Goal: Book appointment/travel/reservation

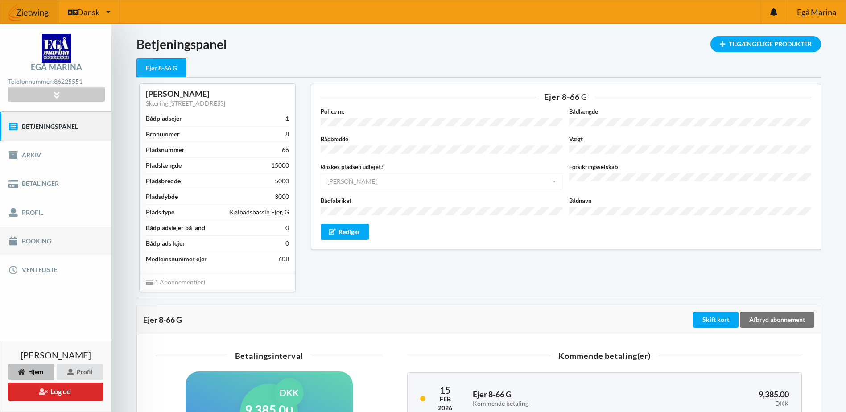
click at [23, 242] on link "Booking" at bounding box center [55, 241] width 111 height 29
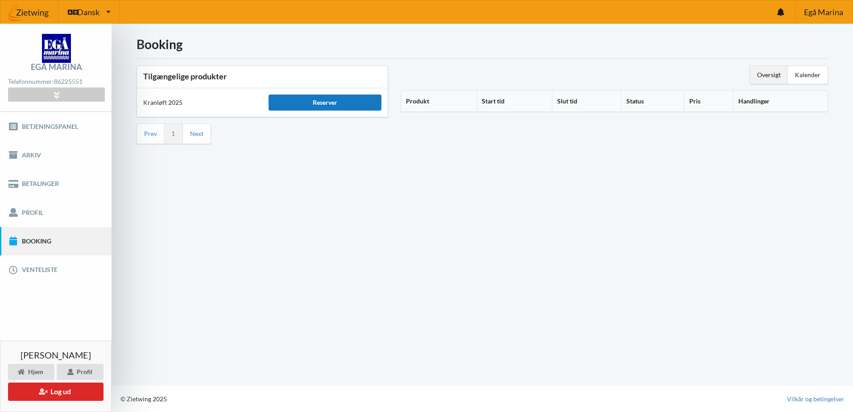
click at [314, 103] on div "Reserver" at bounding box center [324, 103] width 113 height 16
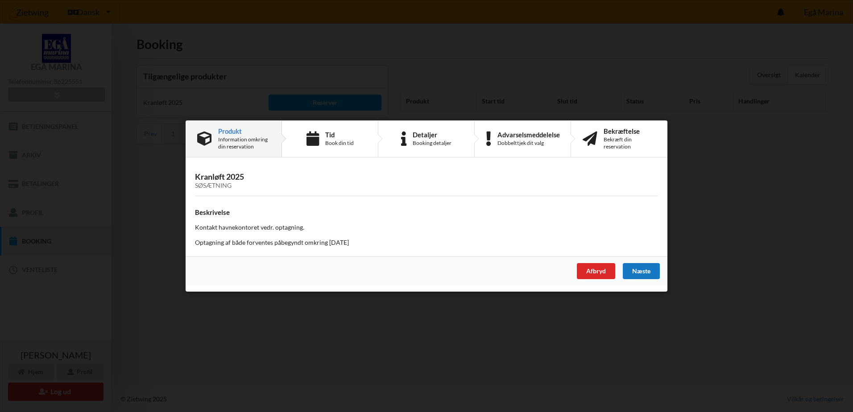
click at [642, 276] on div "Næste" at bounding box center [641, 271] width 37 height 16
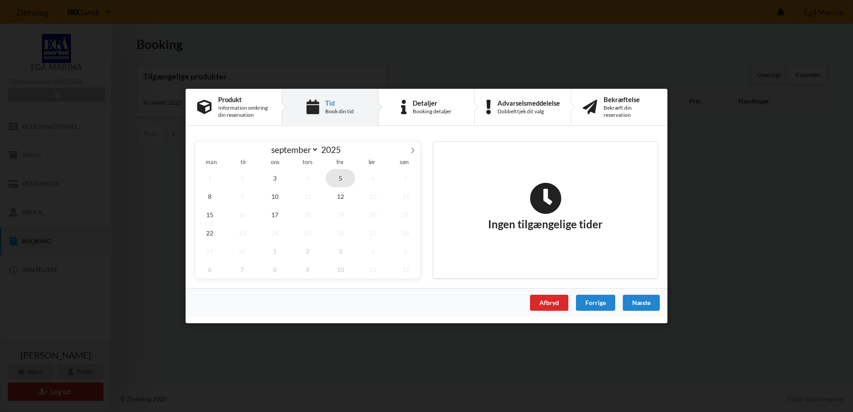
click at [341, 173] on span "5" at bounding box center [340, 178] width 29 height 18
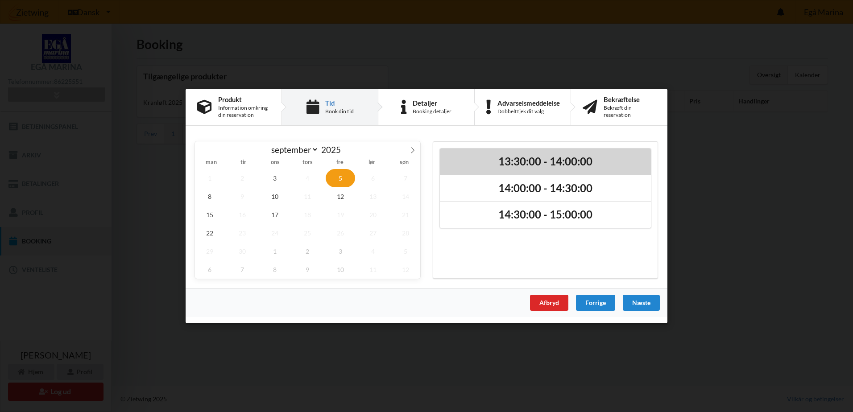
click at [504, 159] on h2 "13:30:00 - 14:00:00" at bounding box center [545, 162] width 198 height 14
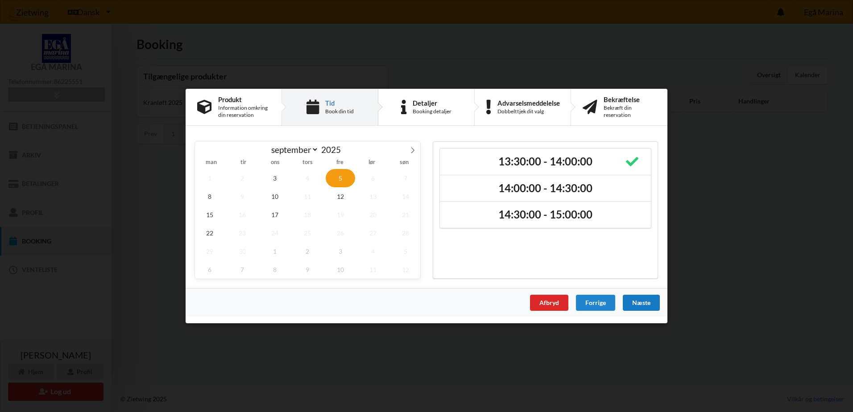
click at [642, 301] on div "Næste" at bounding box center [641, 303] width 37 height 16
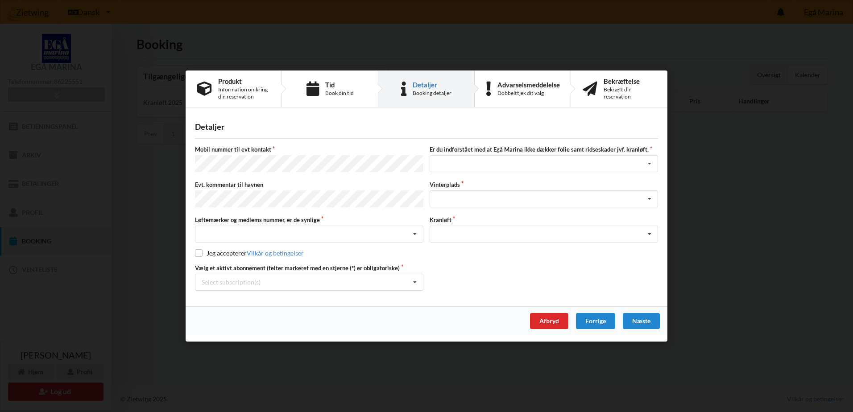
click at [199, 251] on input "checkbox" at bounding box center [199, 253] width 8 height 8
checkbox input "true"
click at [235, 231] on div "Nej, jeg kontakter havnekontoret inden løftet Ja, mine mærker er synlige og int…" at bounding box center [309, 234] width 228 height 17
click at [226, 265] on div "Ja, mine mærker er synlige og intakte" at bounding box center [308, 267] width 227 height 16
click at [229, 278] on div "Select subscription(s)" at bounding box center [231, 282] width 59 height 8
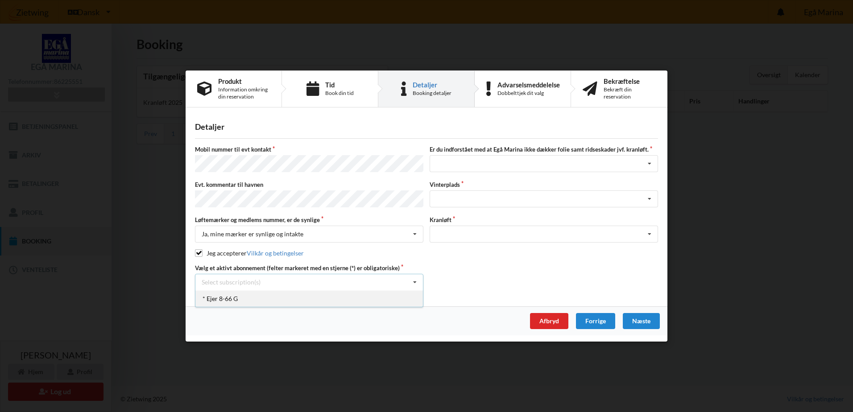
click at [227, 296] on div "* Ejer 8-66 G" at bounding box center [308, 298] width 227 height 16
click at [467, 165] on div "Jeg har tæpper med og tager selv ansvaret for eventuelle folie samt ridseskader…" at bounding box center [543, 164] width 228 height 17
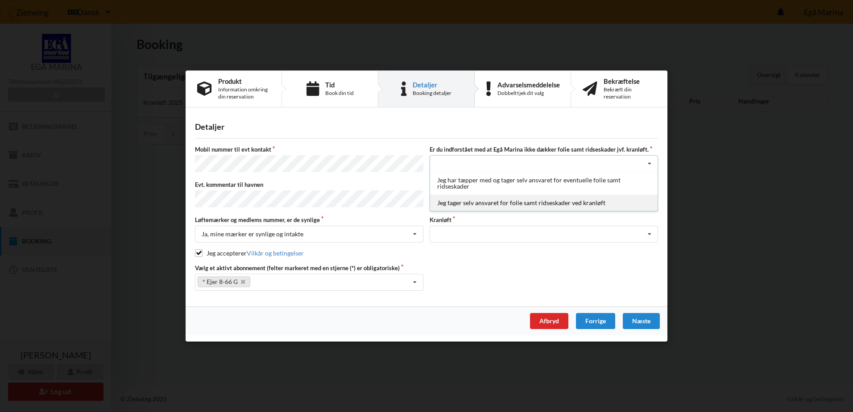
click at [452, 202] on div "Jeg tager selv ansvaret for folie samt ridseskader ved kranløft" at bounding box center [543, 203] width 227 height 16
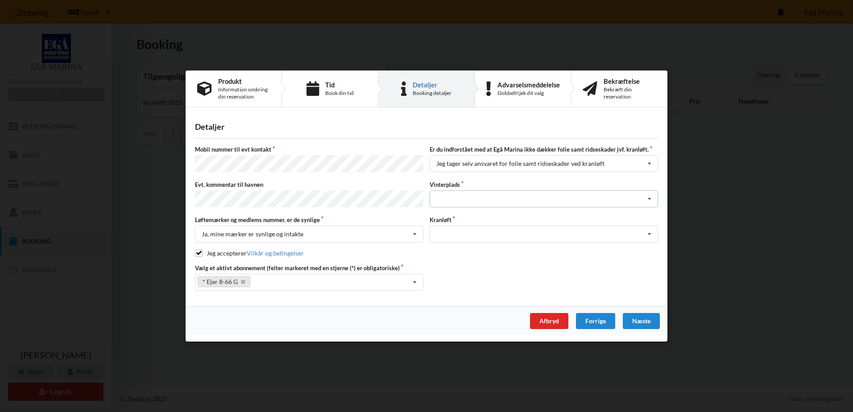
click at [453, 192] on div "Landplads nr. 1 Landplads nr. 2 Landplads nr.3 Landplads nr. 4 Landplads nr. 5 …" at bounding box center [543, 198] width 228 height 17
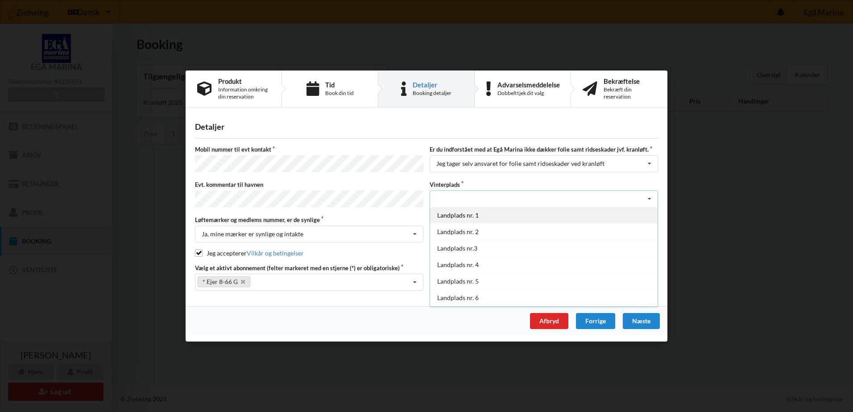
click at [451, 217] on div "Landplads nr. 1" at bounding box center [543, 215] width 227 height 16
click at [451, 217] on div "Landplads nr. 1 Landplads nr. 2 Landplads nr.3 Landplads nr. 4 Landplads nr. 5 …" at bounding box center [543, 257] width 228 height 100
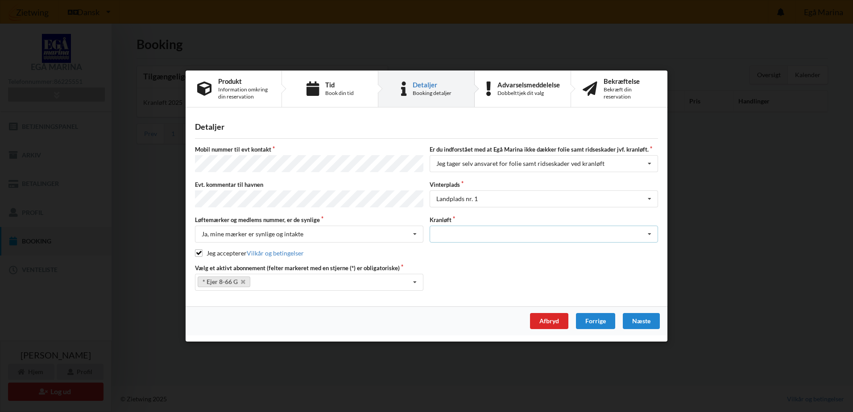
drag, startPoint x: 451, startPoint y: 217, endPoint x: 452, endPoint y: 234, distance: 17.4
click at [452, 234] on div "Optagning" at bounding box center [543, 234] width 228 height 17
click at [470, 249] on div "Optagning" at bounding box center [543, 250] width 227 height 16
click at [633, 319] on div "Næste" at bounding box center [641, 321] width 37 height 16
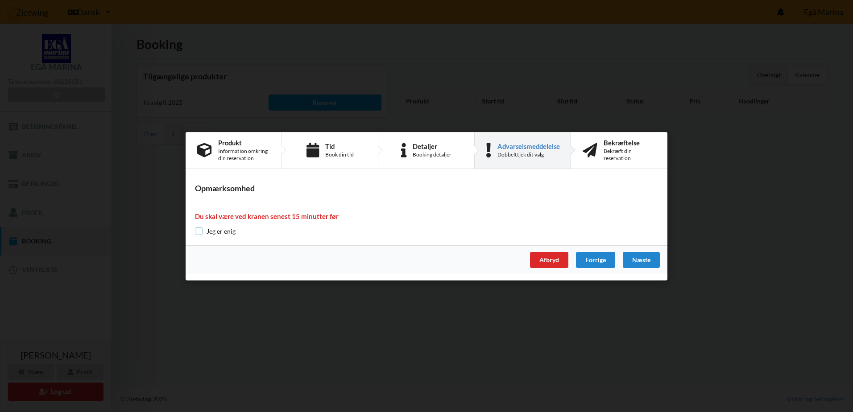
click at [199, 233] on input "checkbox" at bounding box center [199, 231] width 8 height 8
checkbox input "true"
click at [640, 261] on div "Næste" at bounding box center [641, 260] width 37 height 16
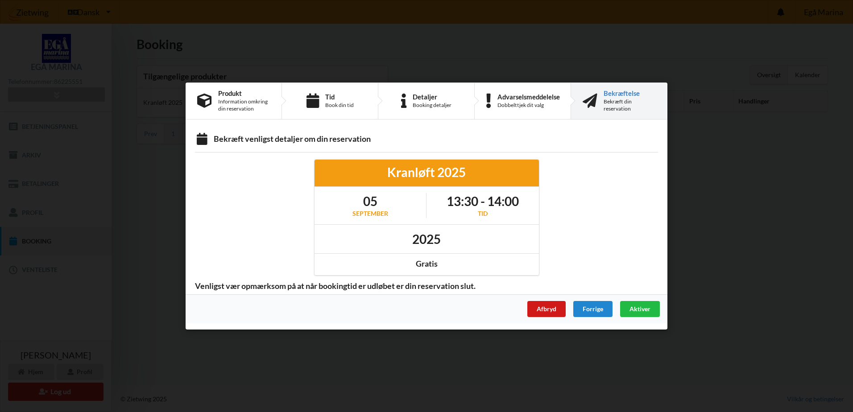
click at [543, 309] on div "Afbryd" at bounding box center [546, 309] width 38 height 16
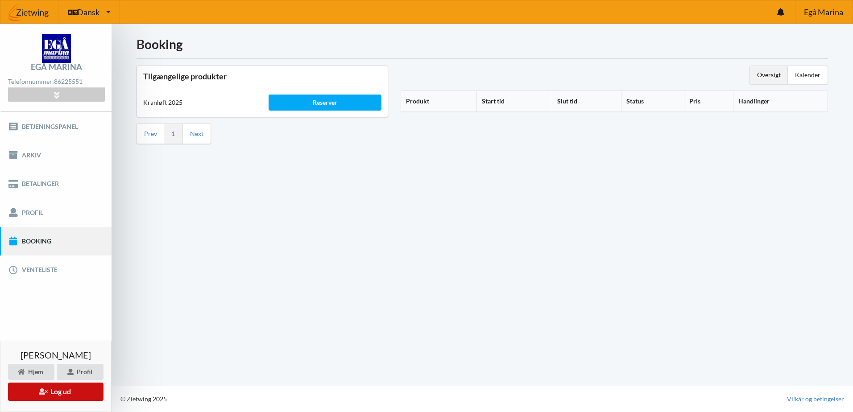
click at [39, 389] on icon at bounding box center [43, 391] width 8 height 6
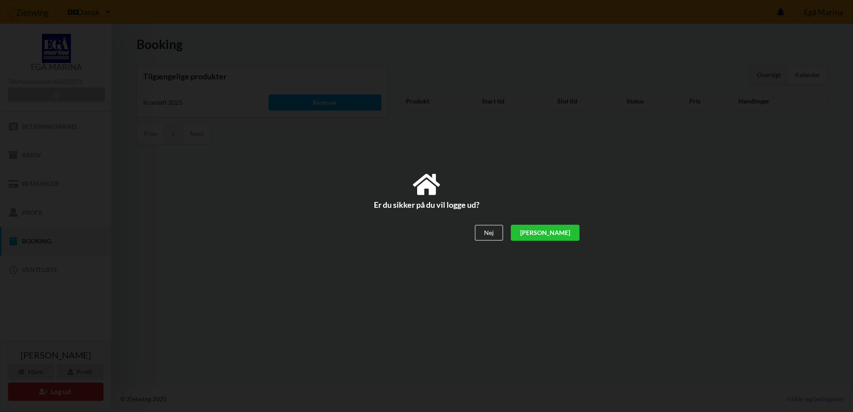
click at [570, 231] on div "[PERSON_NAME]" at bounding box center [545, 233] width 69 height 16
